Goal: Task Accomplishment & Management: Use online tool/utility

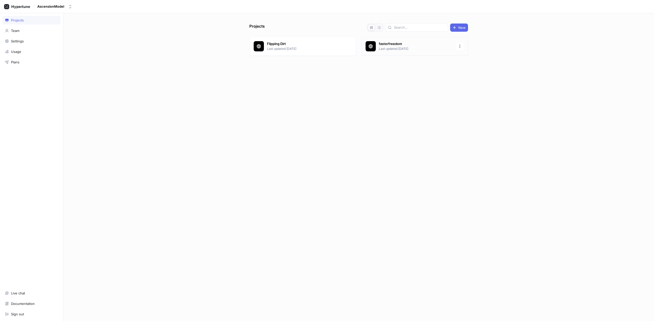
click at [388, 48] on p "Last updated [DATE]" at bounding box center [416, 49] width 74 height 5
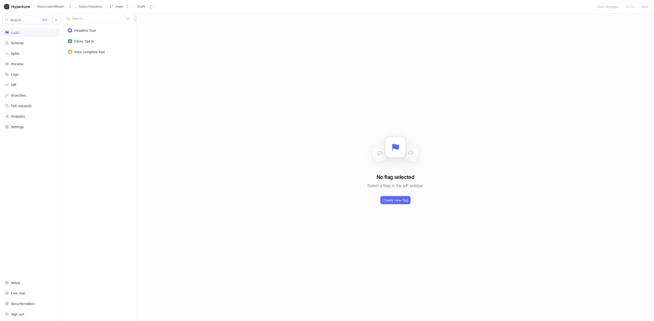
click at [136, 17] on icon "button" at bounding box center [137, 18] width 3 height 3
click at [140, 26] on p "Flag" at bounding box center [138, 28] width 7 height 5
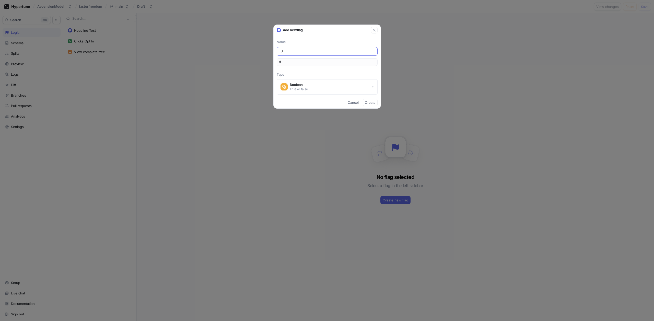
type input "D3"
type input "d3"
type input "D3"
click at [368, 100] on button "Create" at bounding box center [370, 103] width 15 height 8
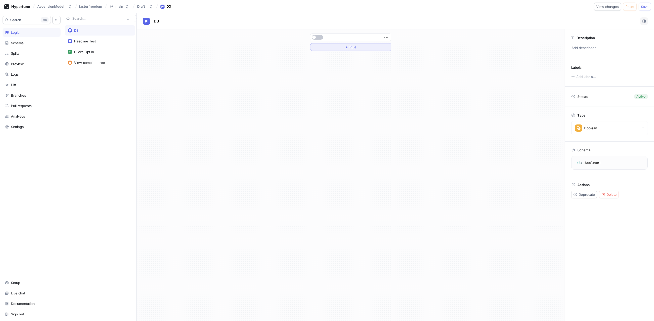
click at [353, 44] on button "＋ Rule" at bounding box center [350, 47] width 81 height 8
click at [334, 47] on div "Select variable..." at bounding box center [327, 47] width 26 height 4
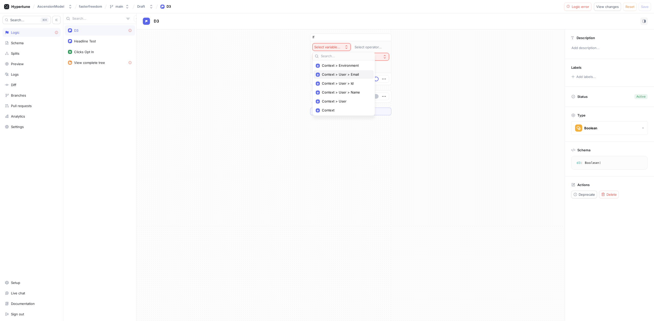
click at [347, 75] on span "Context > User > Email" at bounding box center [345, 74] width 47 height 4
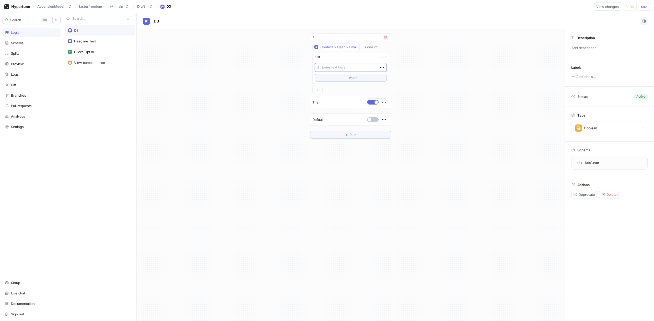
click at [383, 58] on icon "button" at bounding box center [384, 57] width 6 height 6
click at [363, 57] on div "List" at bounding box center [351, 57] width 76 height 8
click at [23, 53] on div "Splits" at bounding box center [31, 53] width 53 height 4
type textarea "x"
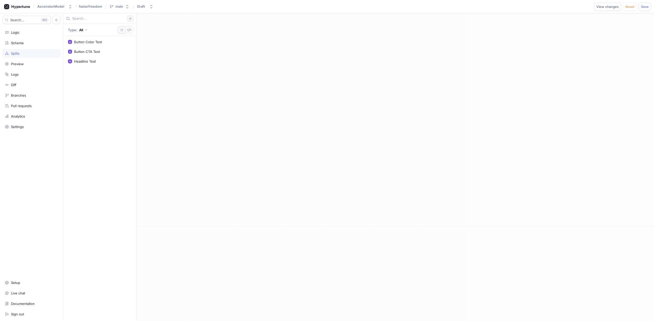
click at [130, 18] on icon "button" at bounding box center [130, 18] width 3 height 3
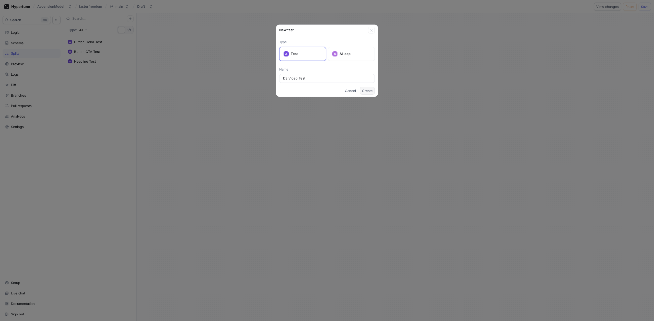
type input "D3 Video Test"
click at [371, 90] on span "Create" at bounding box center [367, 90] width 11 height 3
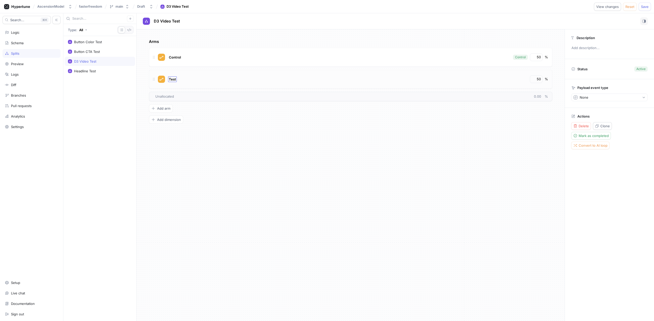
type textarea "x"
click at [174, 79] on span "Test" at bounding box center [172, 79] width 7 height 4
type input "299"
click at [173, 58] on span "Control" at bounding box center [175, 57] width 12 height 4
type textarea "x"
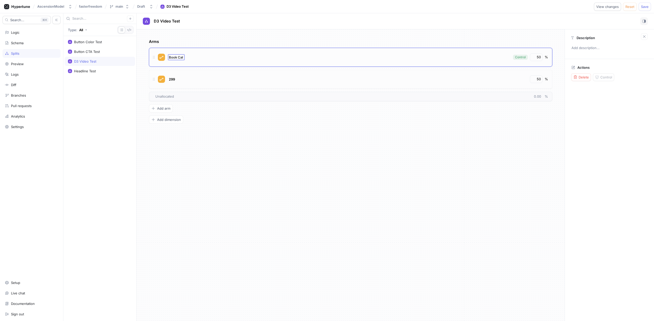
type input "Book Call"
click at [191, 118] on div "Arms Book Call Control 50 % 299 50 % To pick up a draggable item, press the spa…" at bounding box center [351, 81] width 404 height 85
click at [29, 41] on div "Schema" at bounding box center [31, 43] width 53 height 4
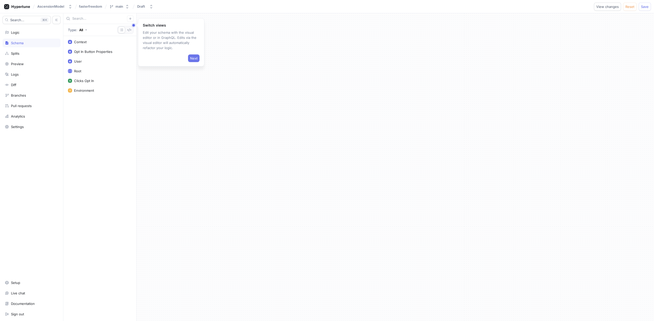
click at [196, 59] on span "Next" at bounding box center [193, 58] width 7 height 3
click at [195, 88] on div "Select a type Select a type to view and edit it. Next" at bounding box center [170, 75] width 60 height 33
click at [192, 85] on button "Next" at bounding box center [188, 84] width 11 height 8
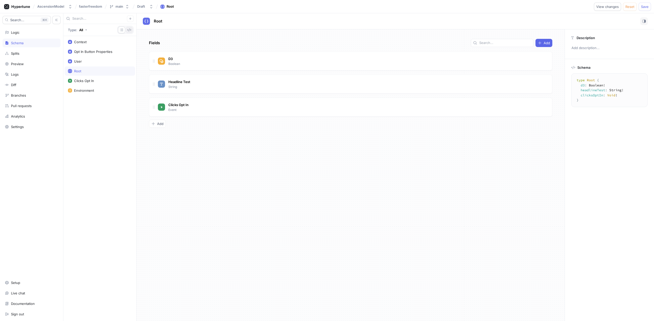
click at [132, 32] on button "button" at bounding box center [129, 30] width 7 height 7
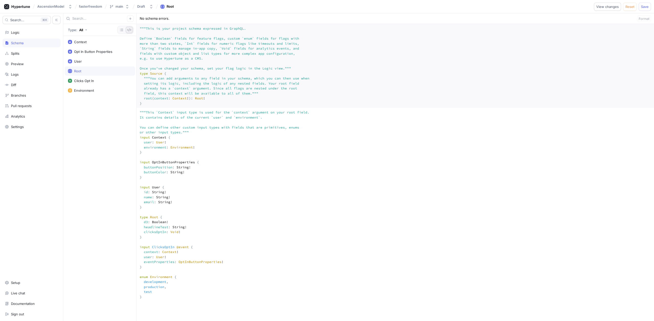
scroll to position [211, 0]
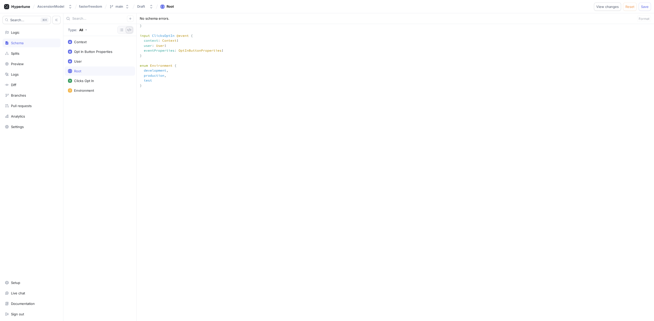
click at [127, 32] on button "button" at bounding box center [129, 30] width 7 height 7
click at [123, 31] on icon "button" at bounding box center [122, 30] width 4 height 4
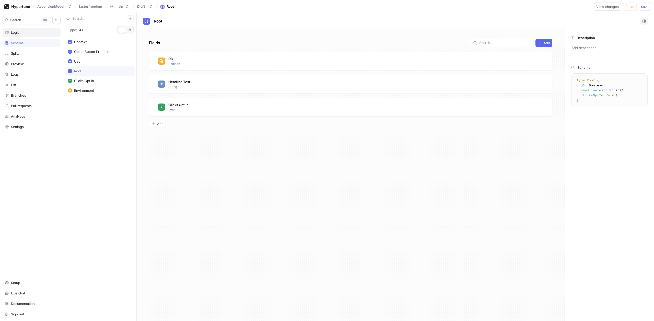
click at [43, 34] on div "Logic" at bounding box center [31, 32] width 53 height 4
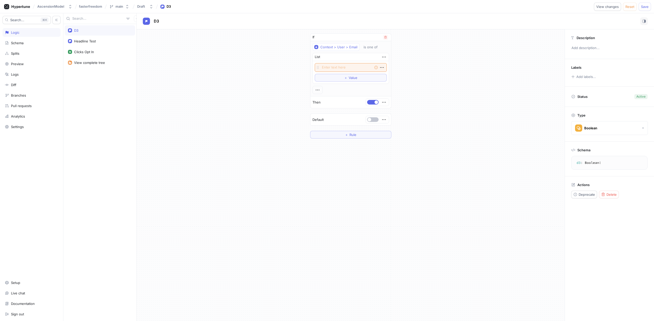
type textarea "x"
click at [100, 43] on div "Headline Test" at bounding box center [100, 41] width 64 height 4
type textarea "headlineTest: String!"
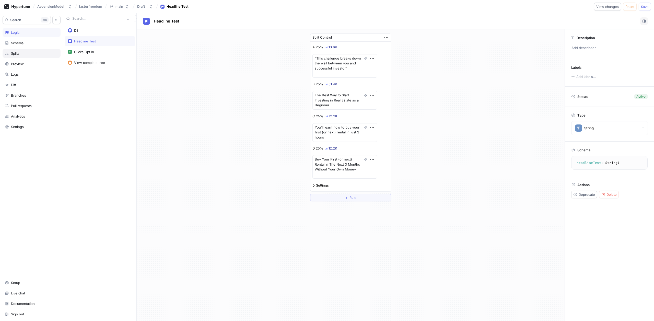
click at [26, 54] on div "Splits" at bounding box center [31, 53] width 53 height 4
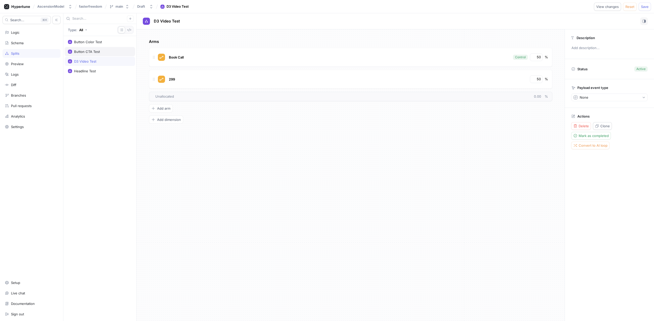
click at [107, 48] on div "Button CTA Test" at bounding box center [100, 51] width 71 height 9
click at [113, 43] on div "Button Color Test" at bounding box center [100, 42] width 64 height 4
click at [31, 34] on div "Logic" at bounding box center [32, 32] width 58 height 9
type textarea "x"
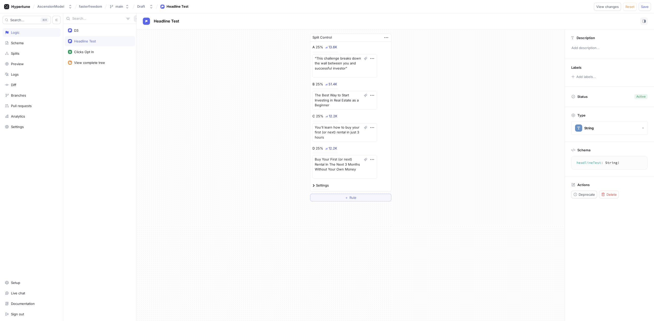
click at [136, 19] on icon "button" at bounding box center [137, 18] width 3 height 3
click at [151, 46] on div "Test" at bounding box center [143, 45] width 30 height 9
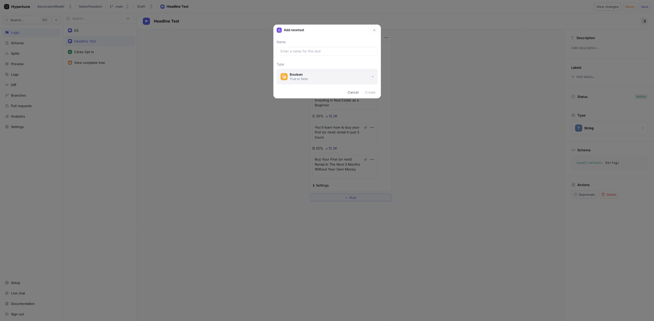
click at [352, 80] on button "Boolean True or false" at bounding box center [327, 76] width 101 height 15
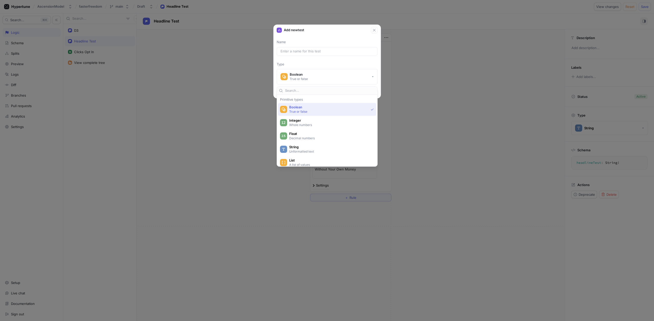
click at [337, 67] on div "Name Type Boolean True or false" at bounding box center [327, 62] width 107 height 45
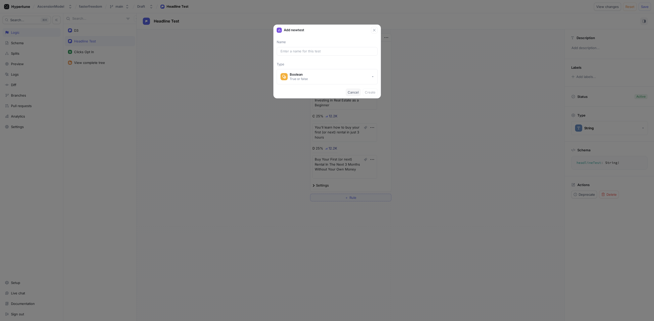
click at [357, 93] on span "Cancel" at bounding box center [353, 92] width 11 height 3
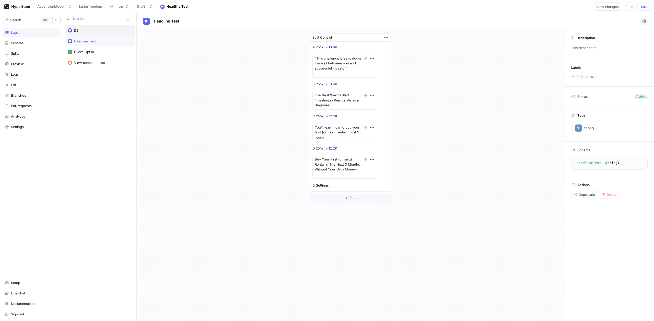
click at [96, 34] on div "D3" at bounding box center [100, 30] width 71 height 10
type textarea "d3: Boolean!"
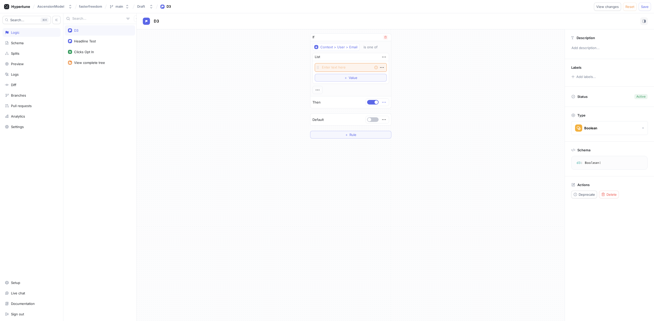
click at [383, 101] on icon "button" at bounding box center [384, 102] width 6 height 6
click at [285, 80] on div "If Context > User > Email is one of List Empty string To pick up a draggable it…" at bounding box center [351, 85] width 428 height 113
click at [359, 134] on button "＋ Rule" at bounding box center [350, 135] width 81 height 8
click at [384, 118] on icon "button" at bounding box center [385, 117] width 3 height 3
click at [384, 38] on icon "button" at bounding box center [385, 37] width 3 height 3
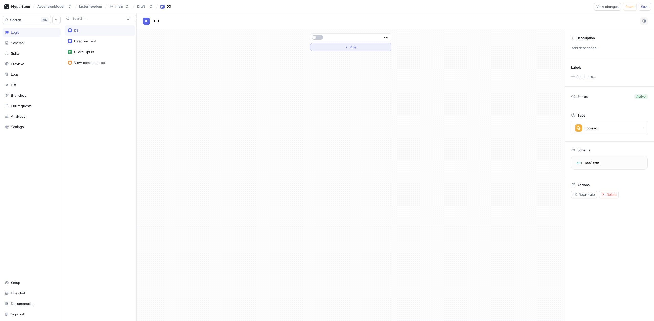
click at [370, 47] on button "＋ Rule" at bounding box center [350, 47] width 81 height 8
click at [339, 47] on div "Select variable..." at bounding box center [327, 47] width 26 height 4
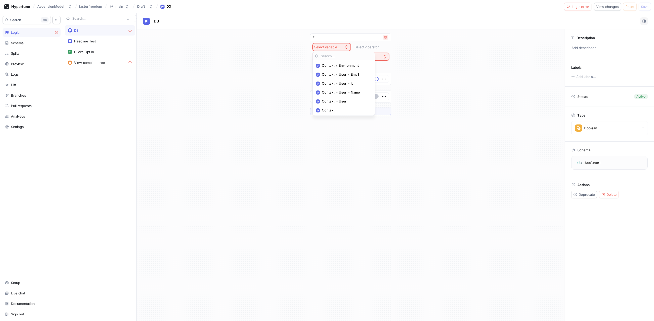
click at [386, 37] on icon "button" at bounding box center [385, 37] width 2 height 3
click at [384, 37] on icon "button" at bounding box center [387, 37] width 6 height 6
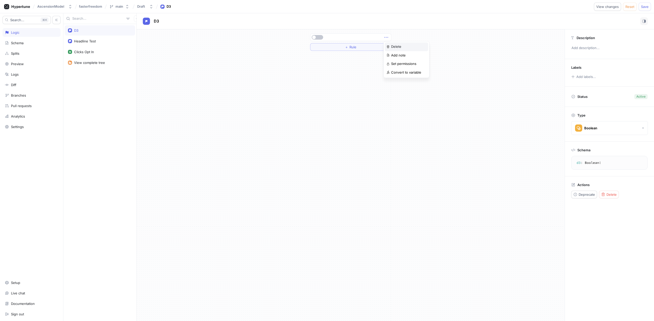
click at [392, 46] on p "Delete" at bounding box center [396, 46] width 10 height 5
click at [361, 40] on button "Select expression..." at bounding box center [350, 37] width 81 height 8
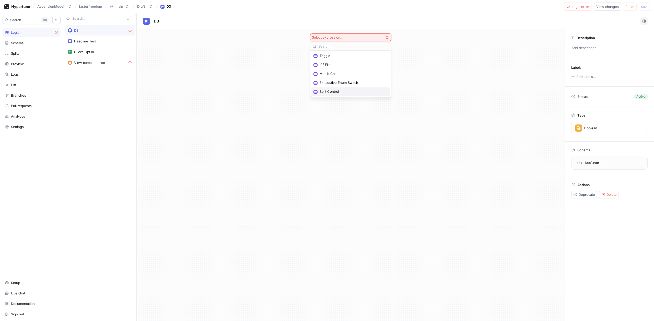
click at [346, 93] on span "Split Control" at bounding box center [353, 91] width 66 height 4
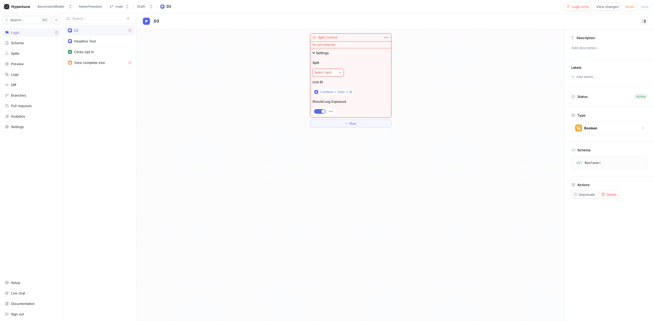
click at [331, 72] on div "Select split..." at bounding box center [324, 72] width 20 height 4
click at [338, 120] on span "D3 Video Test" at bounding box center [345, 118] width 47 height 4
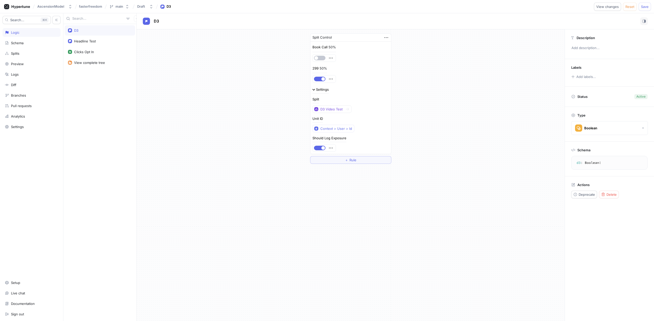
click at [330, 139] on div "Should Log Exposure" at bounding box center [330, 137] width 34 height 3
click at [335, 128] on div "Context > User > Id" at bounding box center [336, 128] width 32 height 4
click at [421, 139] on div "Split Control Book Call 50% 299 50% Settings Split D3 Video Test Unit ID Contex…" at bounding box center [351, 98] width 428 height 139
click at [345, 130] on div "Context > User > Id" at bounding box center [336, 128] width 32 height 4
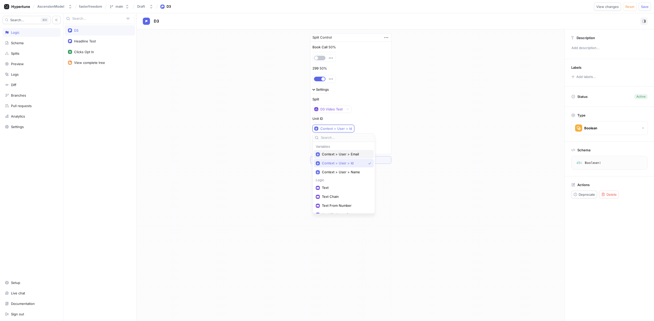
click at [349, 154] on span "Context > User > Email" at bounding box center [345, 154] width 47 height 4
click at [332, 148] on icon "button" at bounding box center [331, 148] width 6 height 6
click at [349, 146] on div "Should Log Exposure" at bounding box center [351, 143] width 77 height 15
click at [347, 158] on span "＋" at bounding box center [346, 159] width 3 height 3
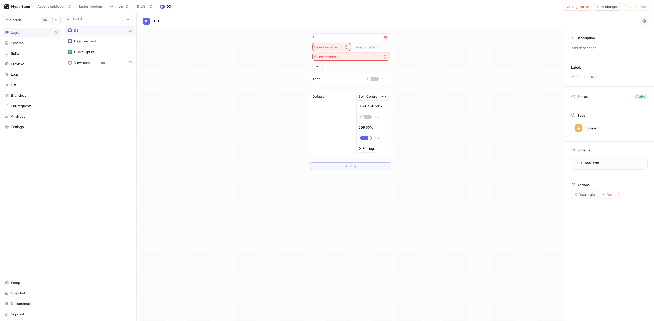
click at [329, 45] on div "Select variable..." at bounding box center [327, 47] width 26 height 4
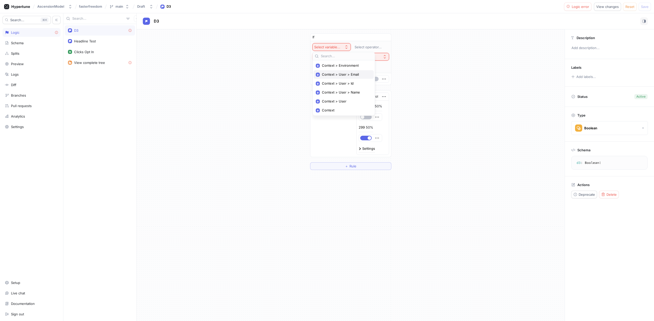
click at [344, 75] on span "Context > User > Email" at bounding box center [345, 74] width 47 height 4
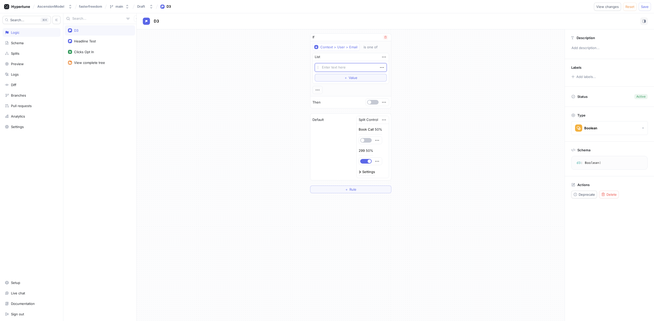
type textarea "x"
type textarea "t"
type textarea "x"
type textarea "tyl"
type textarea "x"
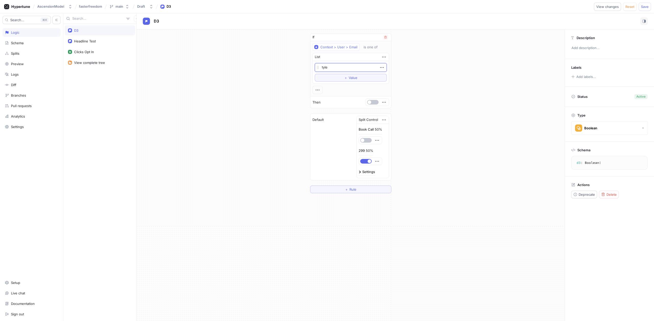
type textarea "[PERSON_NAME]"
type textarea "x"
type textarea "tyler@"
type textarea "x"
type textarea "[PERSON_NAME]"
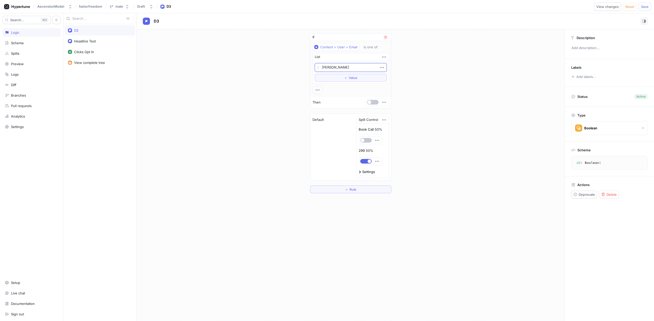
type textarea "x"
type textarea "[PERSON_NAME]"
type textarea "x"
type textarea "[PERSON_NAME]"
type textarea "x"
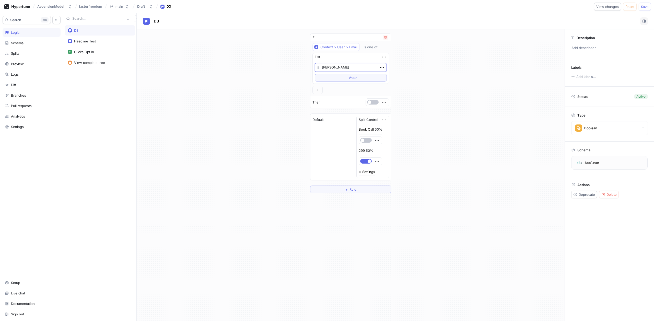
type textarea "[PERSON_NAME]"
type textarea "x"
type textarea "[PERSON_NAME]"
type textarea "x"
type textarea "[PERSON_NAME]"
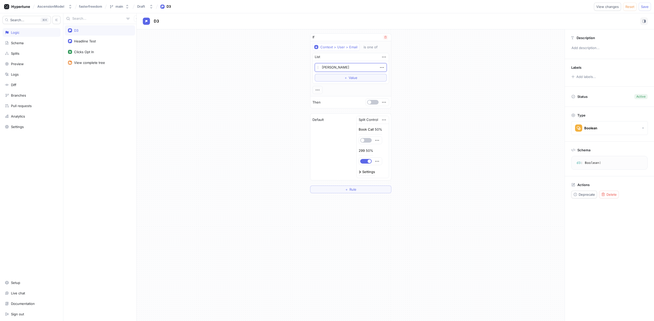
type textarea "x"
type textarea "tyler@[DATE]"
type textarea "x"
type textarea "tyler@ascensionmo"
type textarea "x"
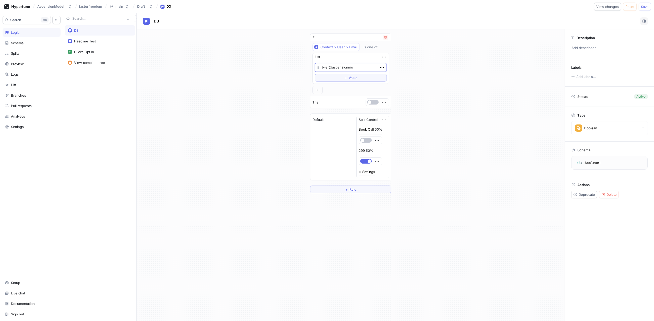
type textarea "tyler@ascensionmod"
type textarea "x"
type textarea "tyler@ascensionmode"
type textarea "x"
type textarea "tyler@ascensionmodel."
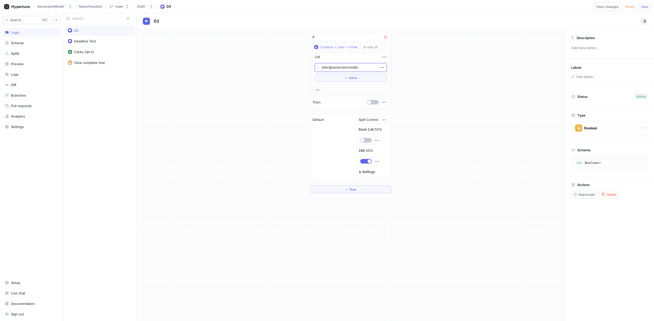
type textarea "x"
type textarea "[PERSON_NAME][EMAIL_ADDRESS][DOMAIN_NAME]"
type textarea "x"
type textarea "[PERSON_NAME][EMAIL_ADDRESS][DOMAIN_NAME]"
type textarea "x"
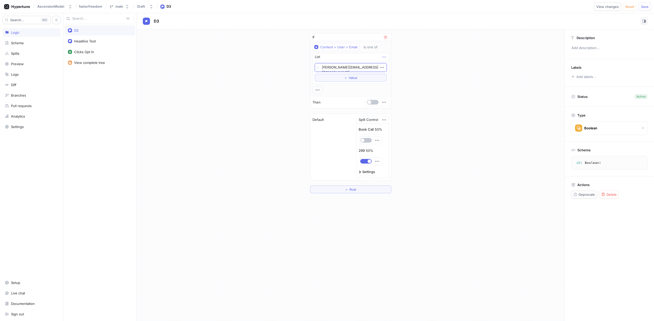
click at [384, 58] on icon "button" at bounding box center [384, 57] width 6 height 6
click at [359, 88] on div "Context > User > Email is one of List [PERSON_NAME][EMAIL_ADDRESS][DOMAIN_NAME]…" at bounding box center [351, 68] width 77 height 51
click at [320, 90] on icon "button" at bounding box center [318, 90] width 6 height 6
click at [384, 58] on div "Context > User > Email is one of List [PERSON_NAME][EMAIL_ADDRESS][DOMAIN_NAME]…" at bounding box center [351, 68] width 77 height 51
click at [384, 57] on icon "button" at bounding box center [384, 57] width 6 height 6
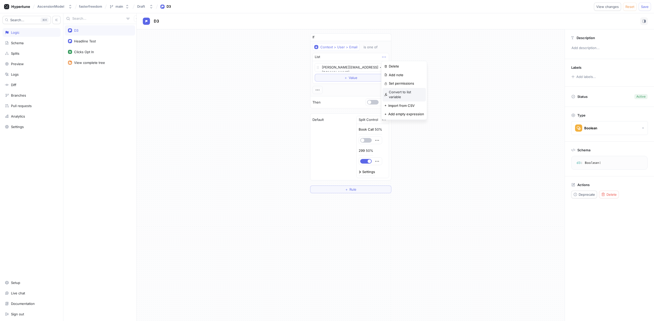
click at [405, 93] on p "Convert to list variable" at bounding box center [406, 95] width 35 height 10
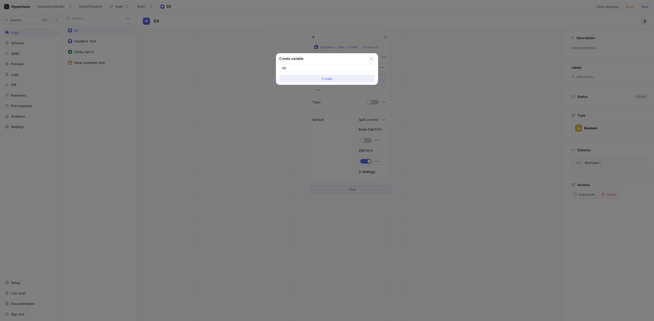
type input "vips"
click at [344, 76] on button "Create" at bounding box center [327, 79] width 96 height 8
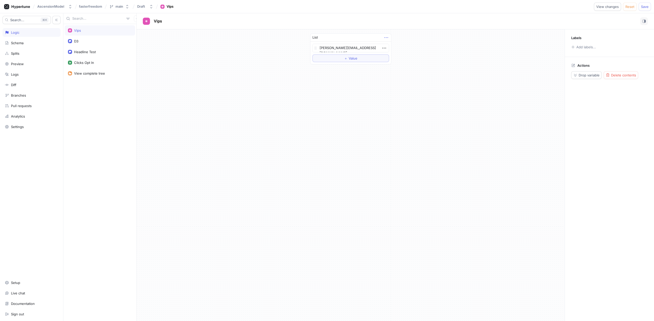
click at [386, 37] on icon "button" at bounding box center [387, 38] width 6 height 6
click at [401, 91] on p "Add empty expression" at bounding box center [409, 89] width 36 height 5
click at [379, 56] on button "Select expression..." at bounding box center [351, 57] width 77 height 8
drag, startPoint x: 444, startPoint y: 77, endPoint x: 412, endPoint y: 66, distance: 33.5
click at [442, 76] on div "List [PERSON_NAME][EMAIL_ADDRESS][DOMAIN_NAME] Select expression... To pick up …" at bounding box center [351, 53] width 428 height 48
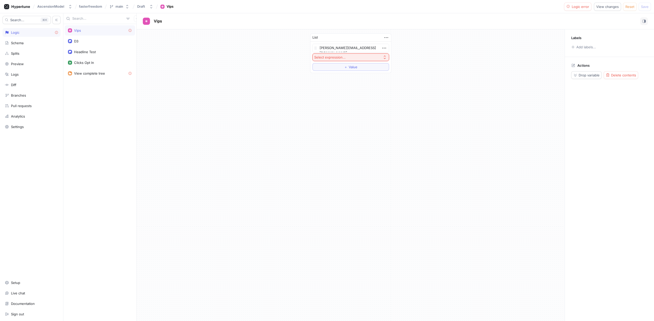
click at [380, 55] on button "Select expression..." at bounding box center [351, 57] width 77 height 8
click at [338, 75] on span "Text" at bounding box center [352, 74] width 61 height 4
click at [385, 57] on icon "button" at bounding box center [385, 58] width 6 height 6
click at [391, 64] on div "Delete" at bounding box center [404, 67] width 43 height 9
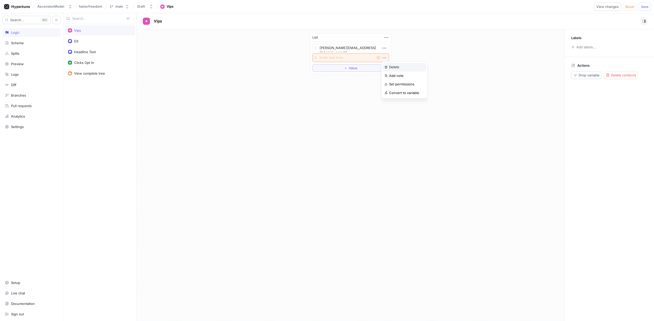
type textarea "x"
click at [385, 39] on icon "button" at bounding box center [387, 38] width 6 height 6
drag, startPoint x: 363, startPoint y: 83, endPoint x: 360, endPoint y: 81, distance: 3.7
click at [363, 83] on div "List [PERSON_NAME][EMAIL_ADDRESS][DOMAIN_NAME] To pick up a draggable item, pre…" at bounding box center [351, 175] width 428 height 292
click at [108, 42] on div "D3" at bounding box center [100, 41] width 64 height 4
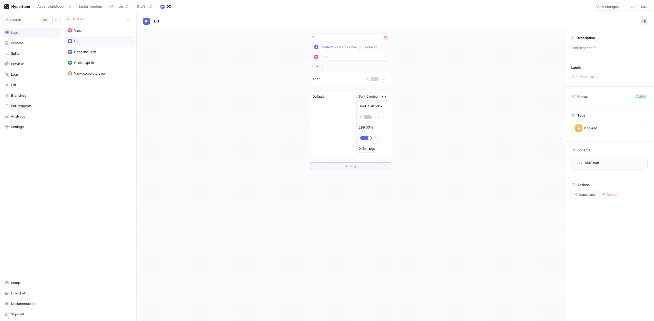
click at [372, 78] on button "button" at bounding box center [372, 79] width 11 height 5
click at [643, 6] on span "Save" at bounding box center [645, 6] width 8 height 3
click at [364, 148] on div "Settings" at bounding box center [368, 148] width 13 height 3
